Goal: Feedback & Contribution: Submit feedback/report problem

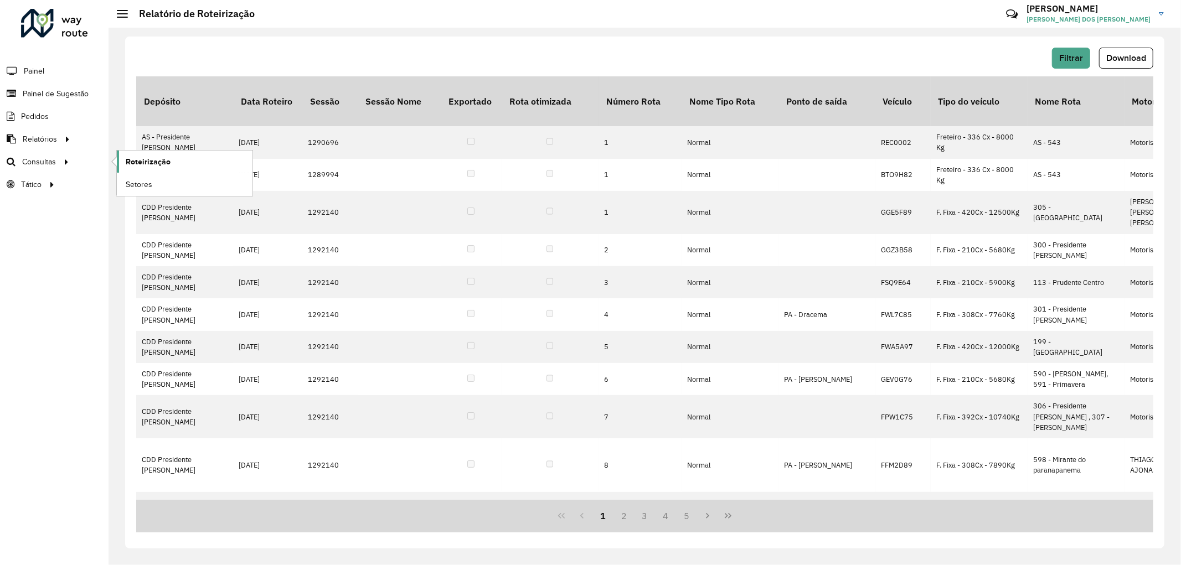
click at [144, 158] on span "Roteirização" at bounding box center [148, 162] width 45 height 12
click at [53, 89] on span "Painel de Sugestão" at bounding box center [57, 94] width 69 height 12
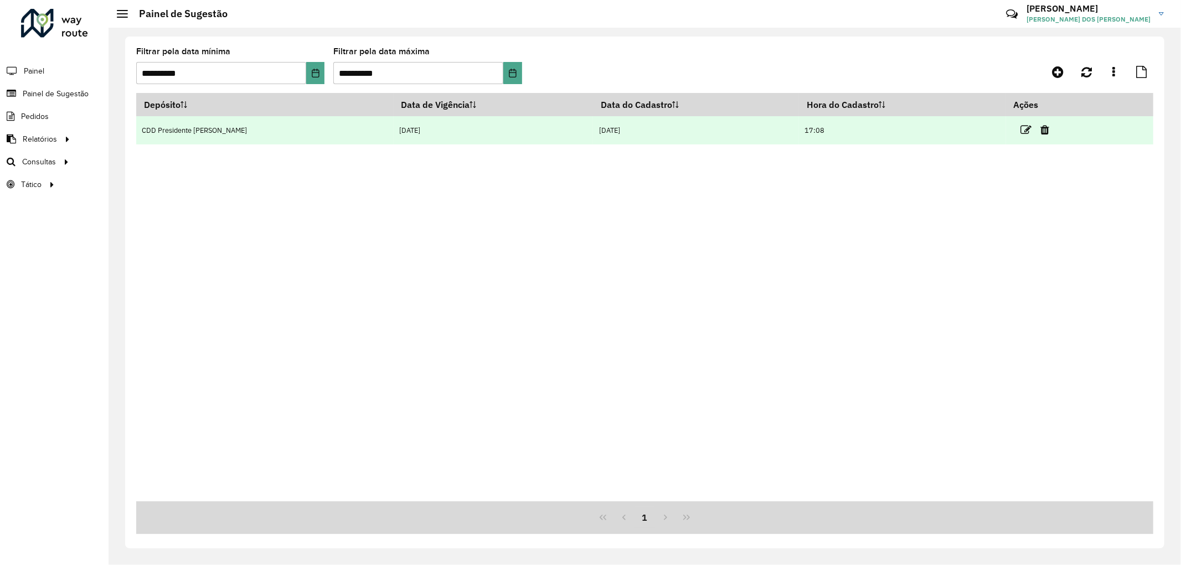
click at [1019, 122] on td at bounding box center [1039, 130] width 66 height 28
click at [1021, 128] on icon at bounding box center [1026, 130] width 11 height 11
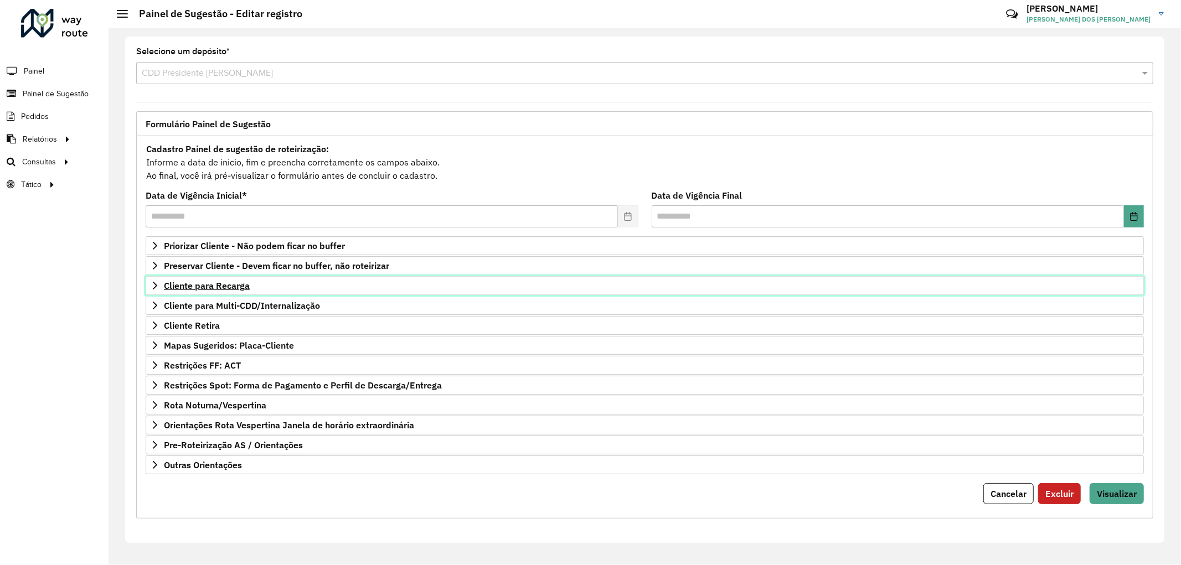
click at [230, 290] on span "Cliente para Recarga" at bounding box center [207, 285] width 86 height 9
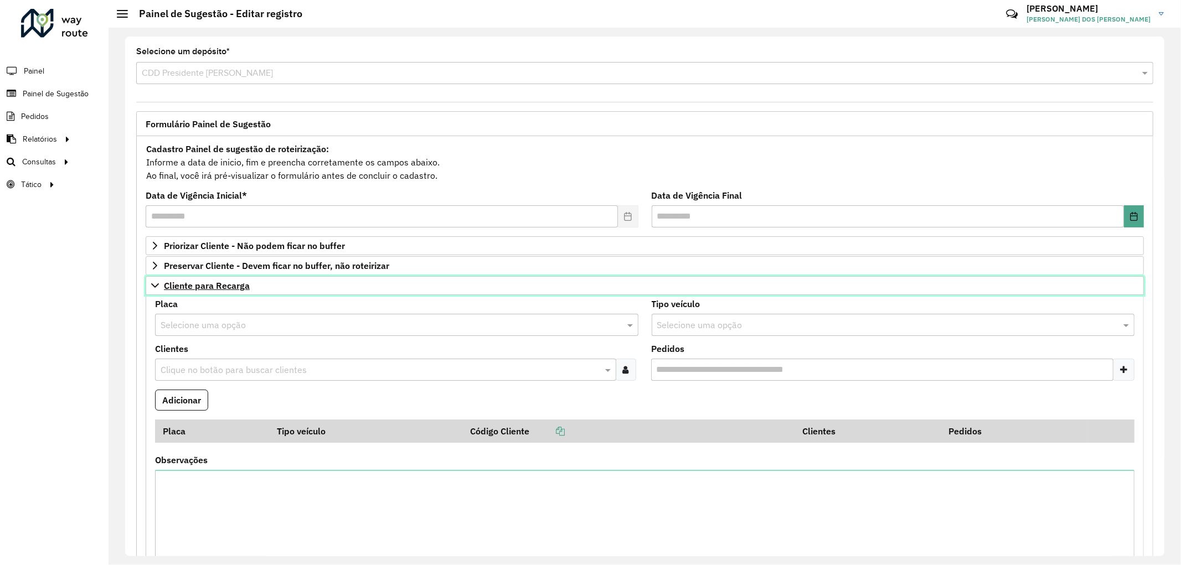
click at [230, 290] on span "Cliente para Recarga" at bounding box center [207, 285] width 86 height 9
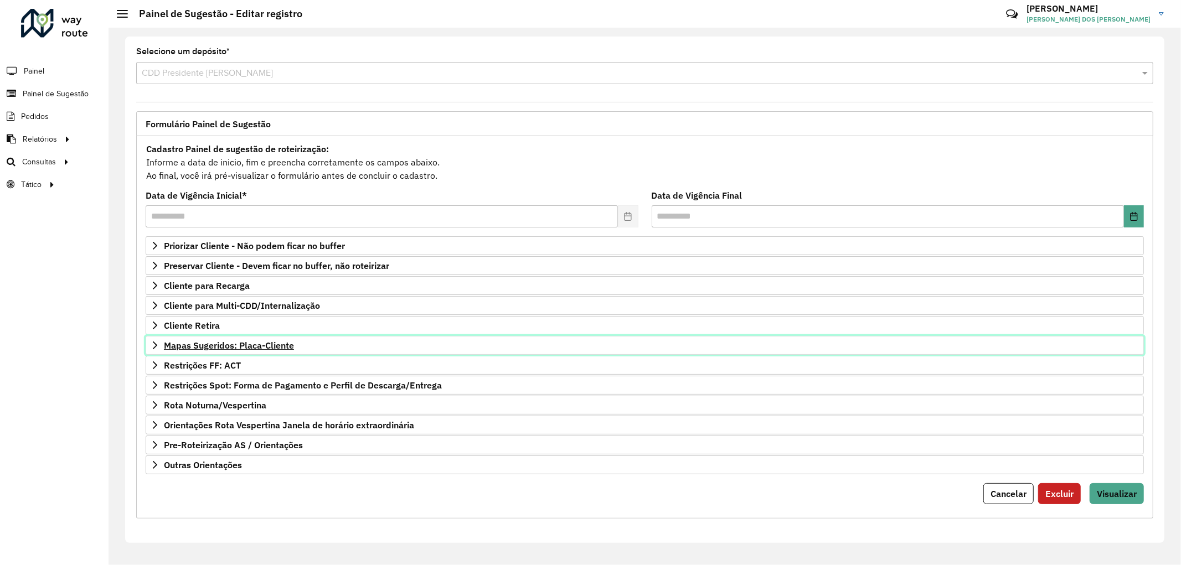
click at [252, 345] on span "Mapas Sugeridos: Placa-Cliente" at bounding box center [229, 345] width 130 height 9
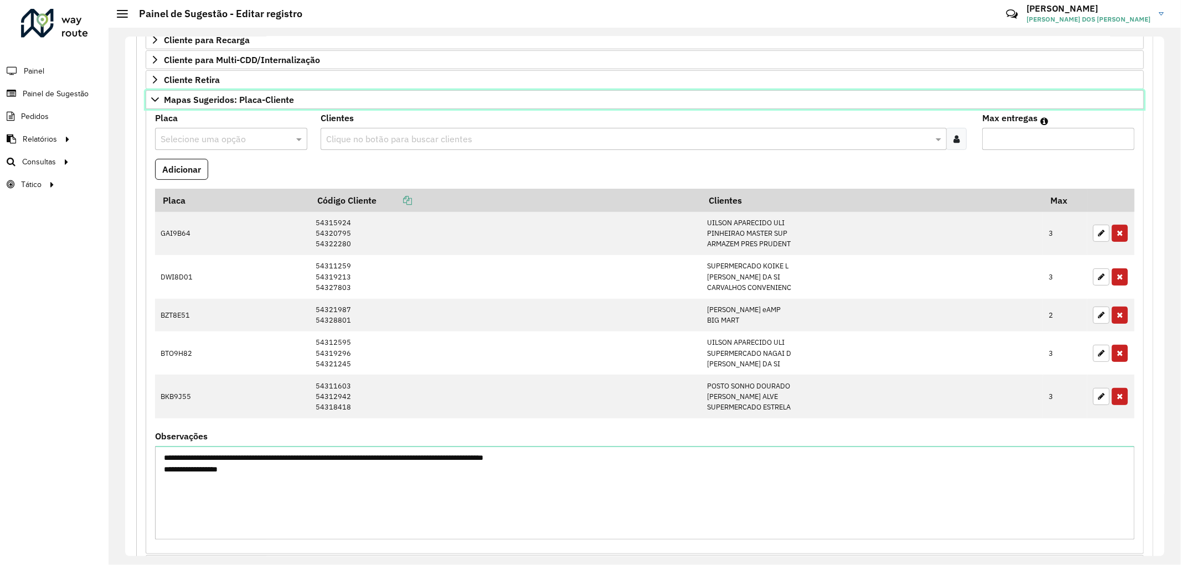
scroll to position [369, 0]
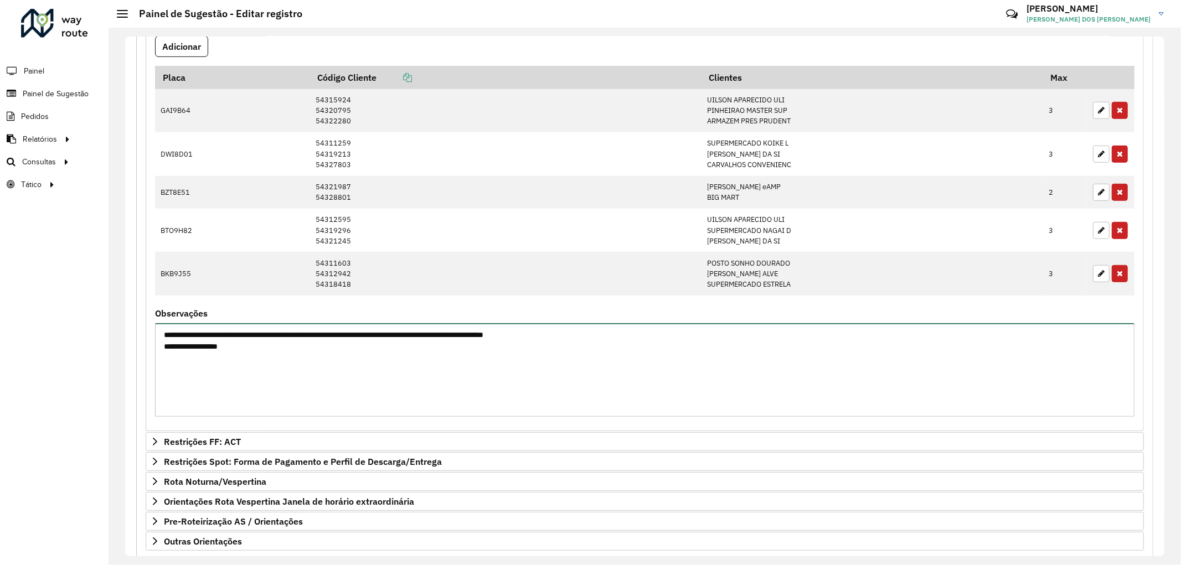
drag, startPoint x: 246, startPoint y: 351, endPoint x: 152, endPoint y: 349, distance: 94.1
click at [152, 349] on formly-field "**********" at bounding box center [644, 368] width 993 height 116
type textarea "**********"
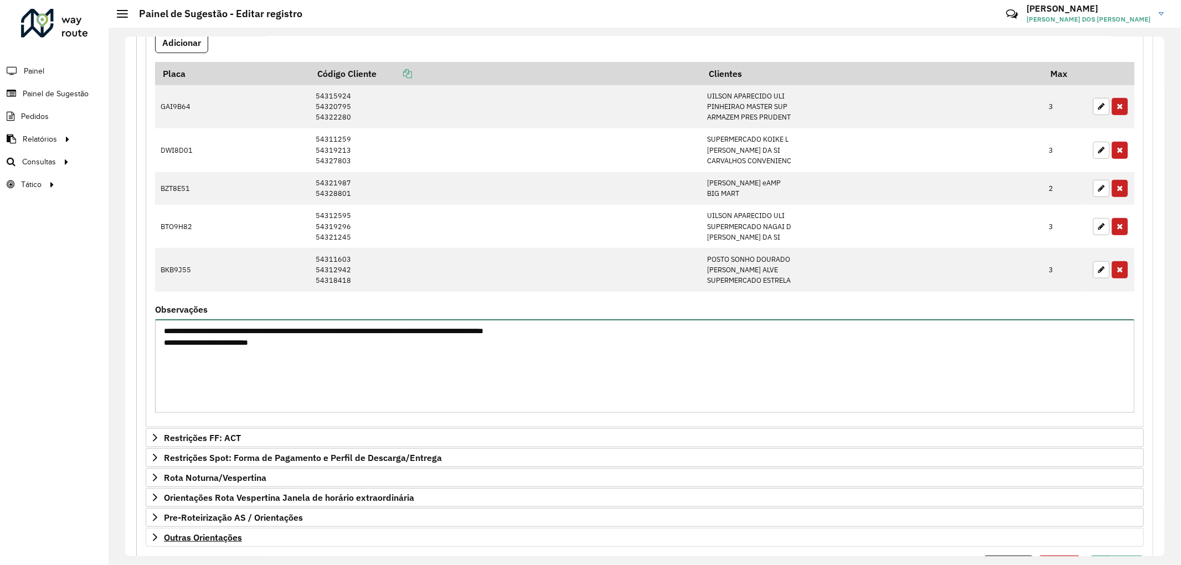
scroll to position [434, 0]
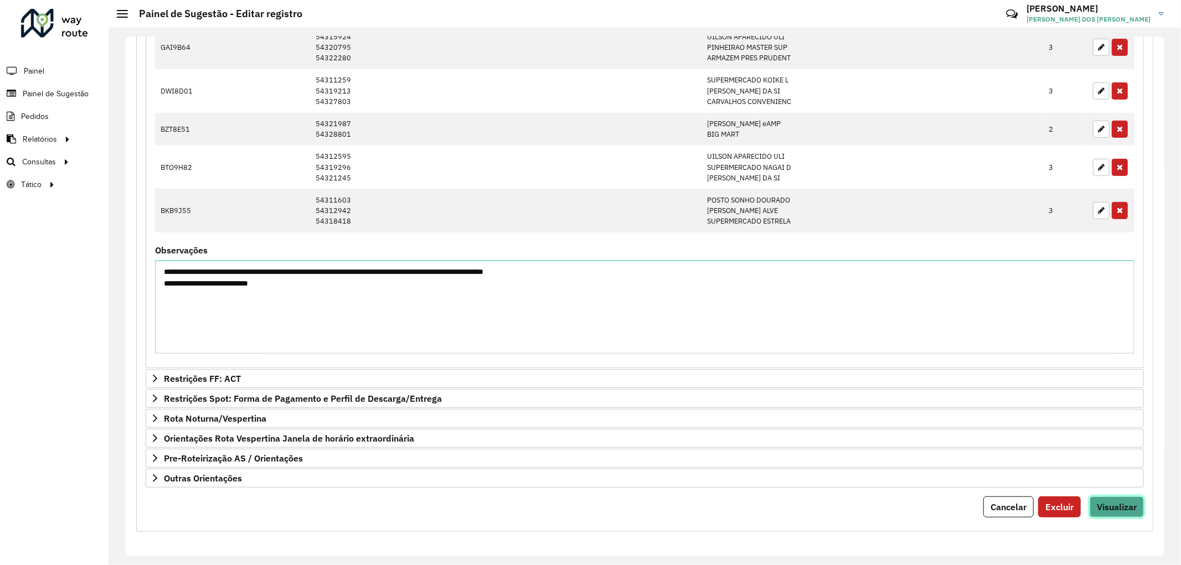
click at [1116, 506] on span "Visualizar" at bounding box center [1117, 507] width 40 height 11
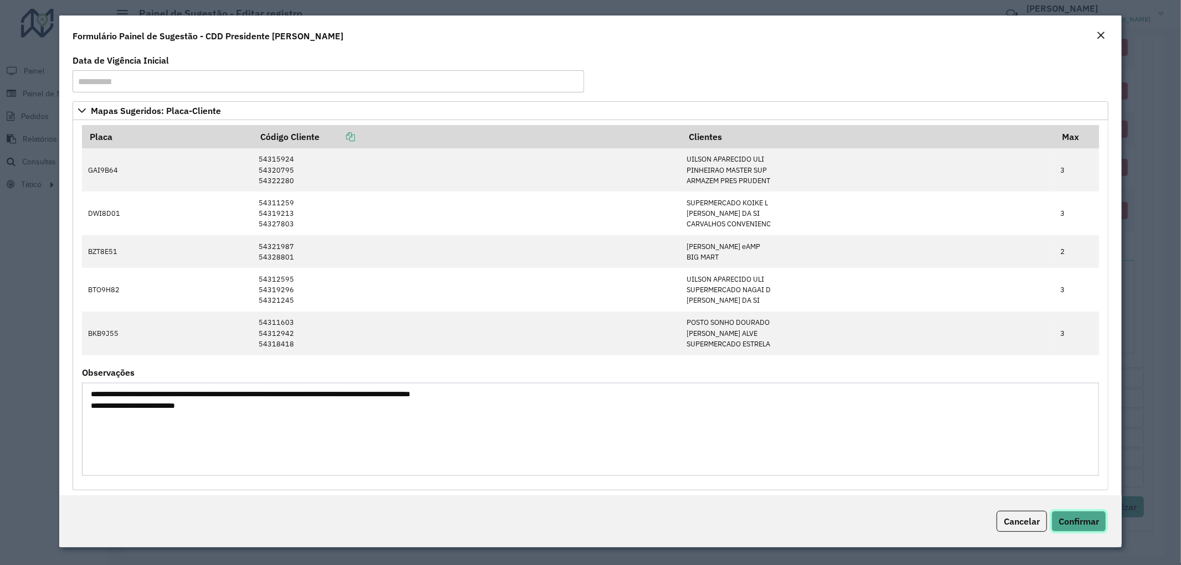
click at [1084, 521] on span "Confirmar" at bounding box center [1079, 521] width 40 height 11
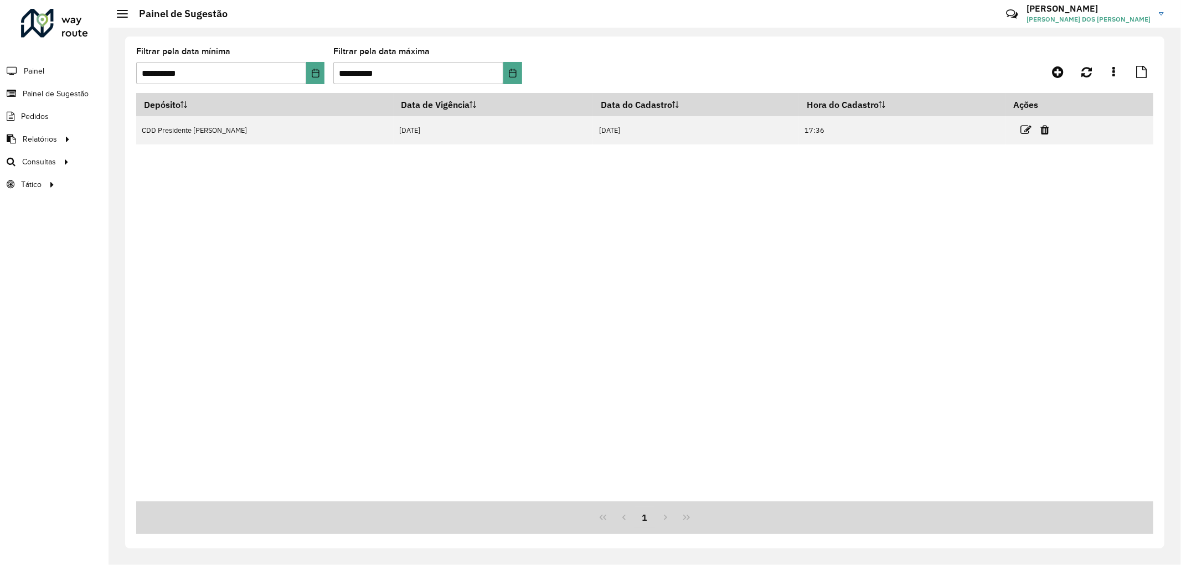
click at [634, 195] on div "Depósito Data de Vigência Data do Cadastro Hora do Cadastro Ações CDD President…" at bounding box center [644, 297] width 1017 height 409
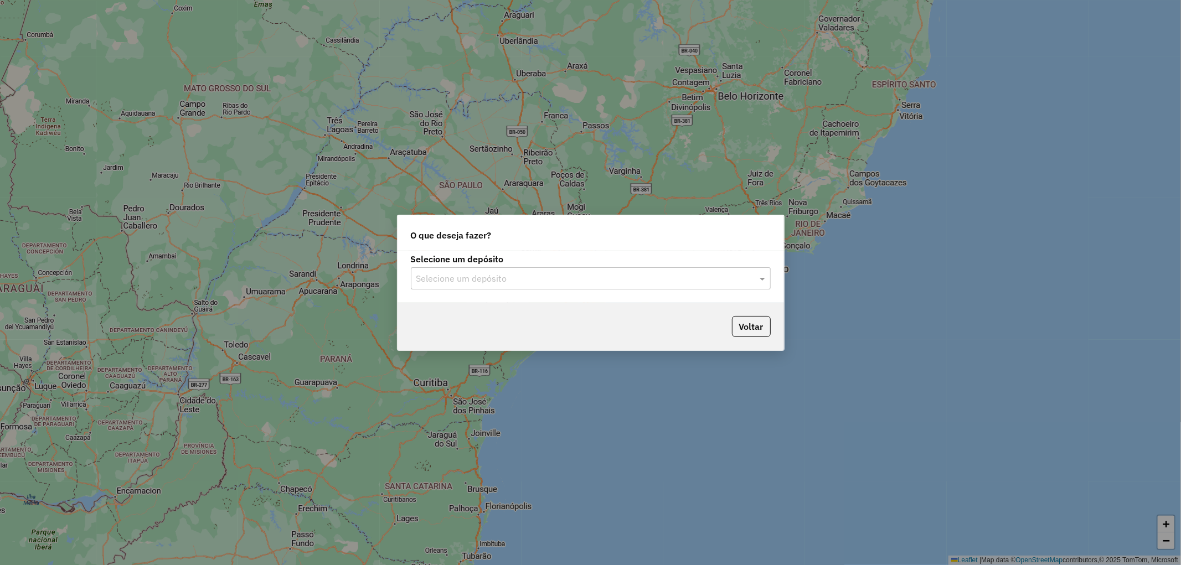
click at [617, 280] on input "text" at bounding box center [579, 278] width 327 height 13
